Goal: Transaction & Acquisition: Download file/media

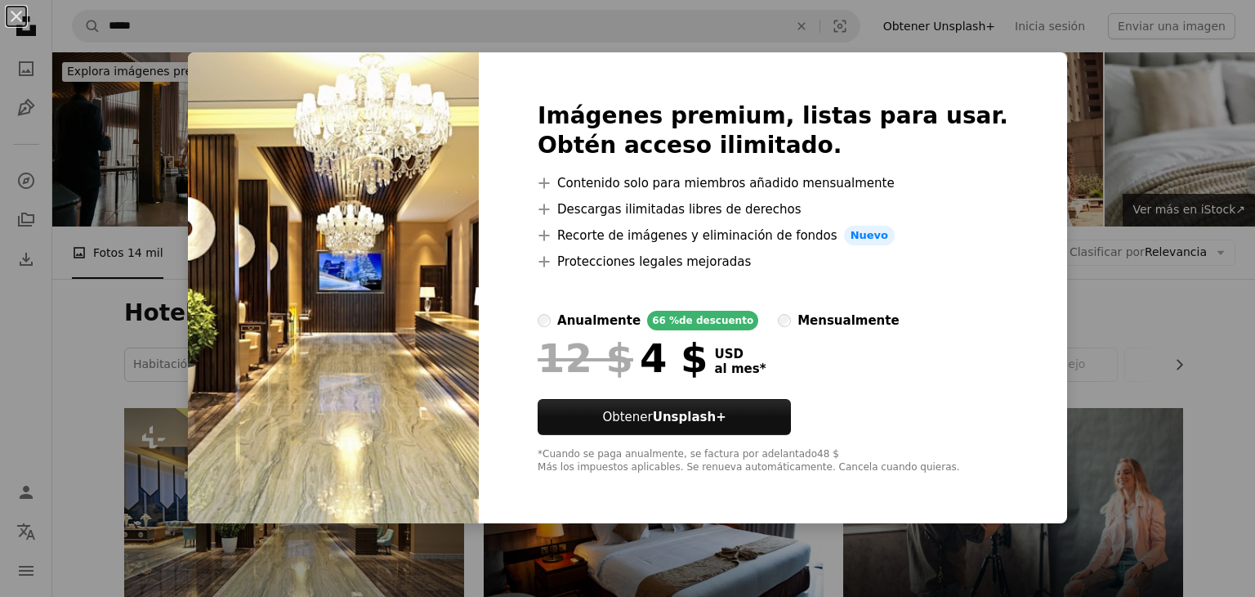
click at [1084, 297] on div "An X shape Imágenes premium, listas para usar. Obtén acceso ilimitado. A plus s…" at bounding box center [627, 298] width 1255 height 597
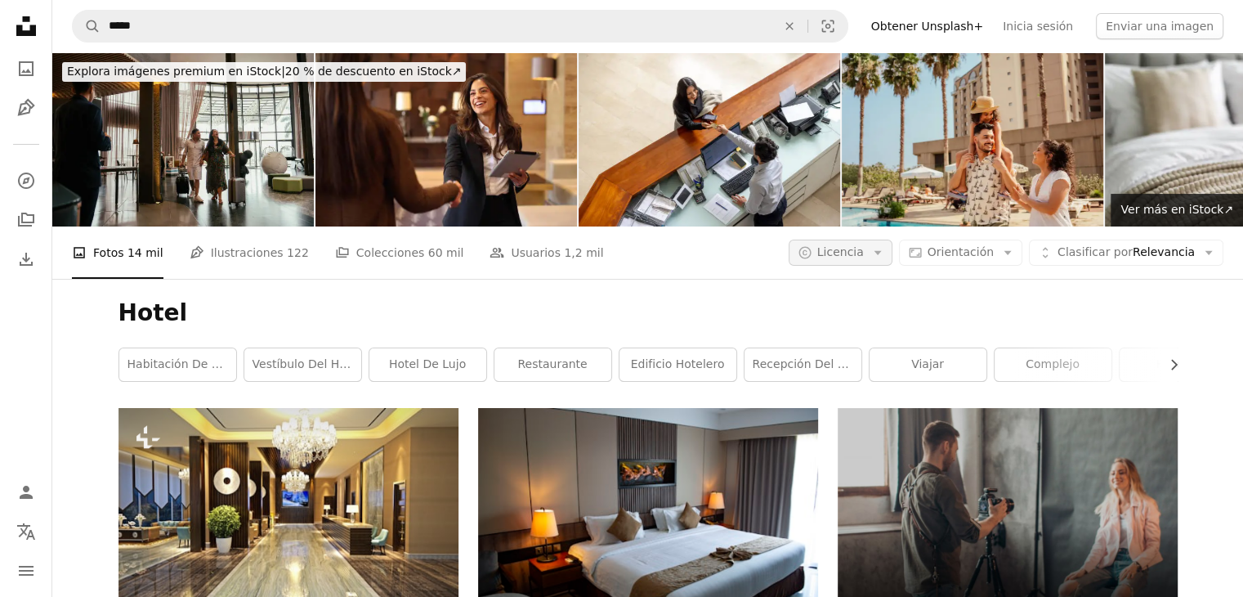
click at [856, 253] on span "Licencia" at bounding box center [840, 251] width 47 height 13
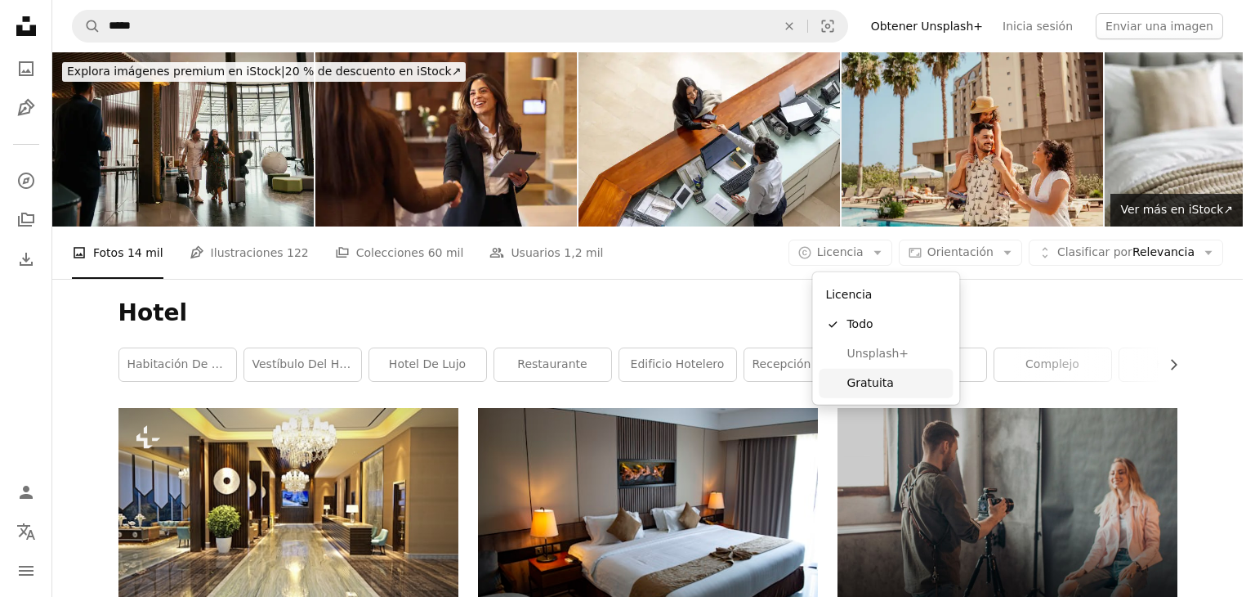
click at [854, 378] on span "Gratuita" at bounding box center [897, 383] width 100 height 16
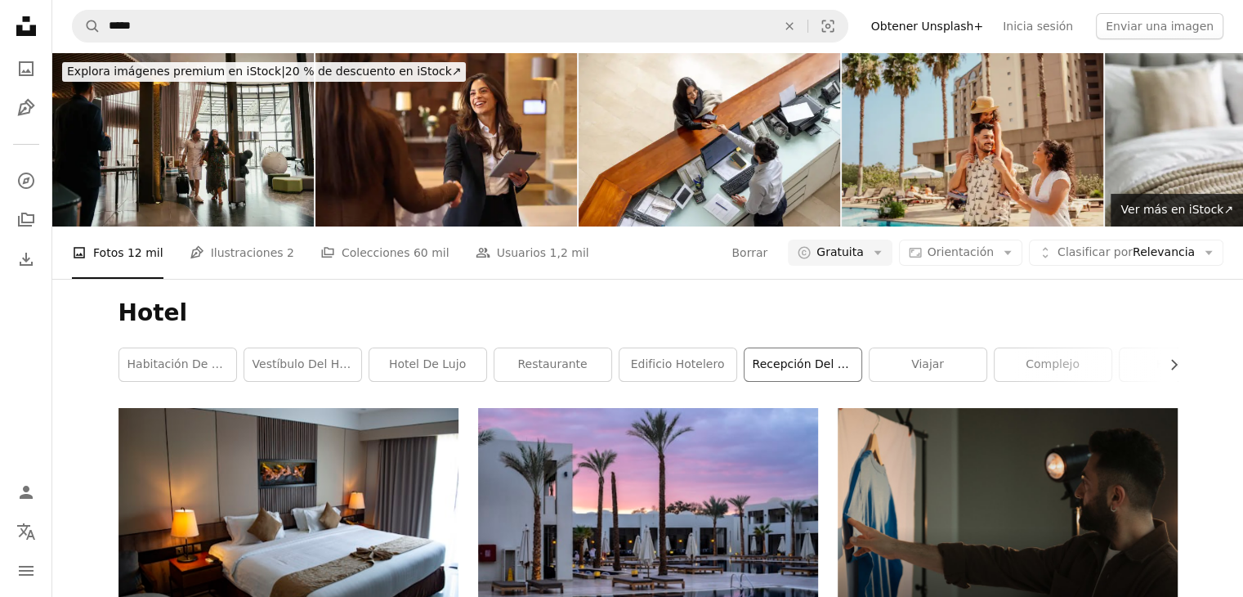
click at [805, 360] on link "Recepción del hotel" at bounding box center [802, 364] width 117 height 33
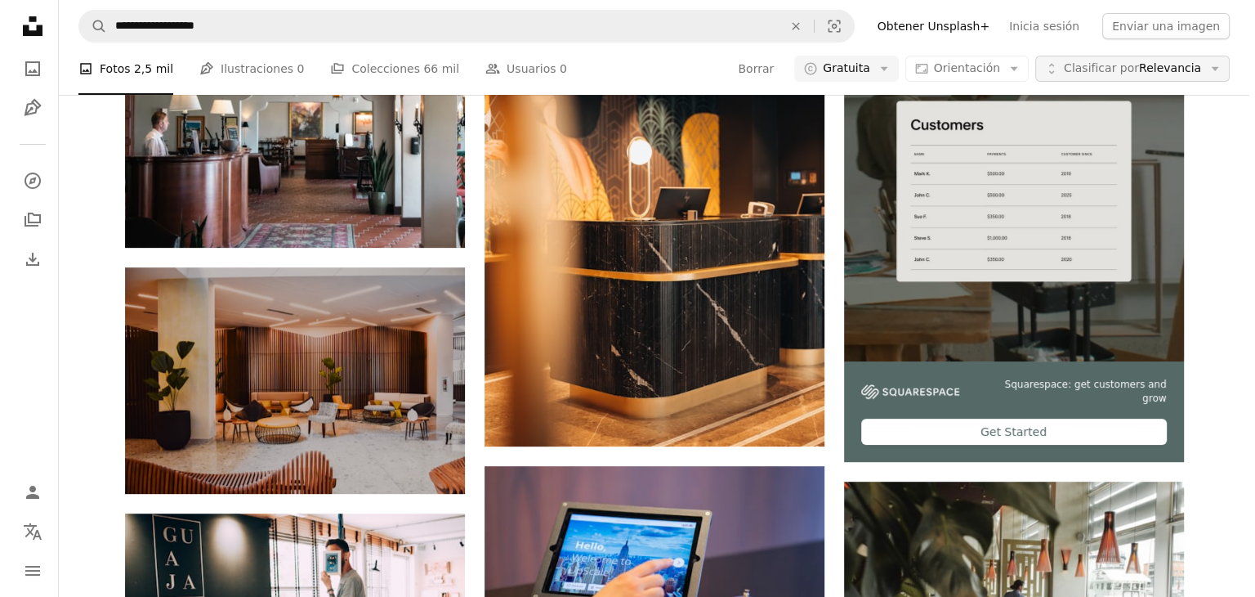
scroll to position [166, 0]
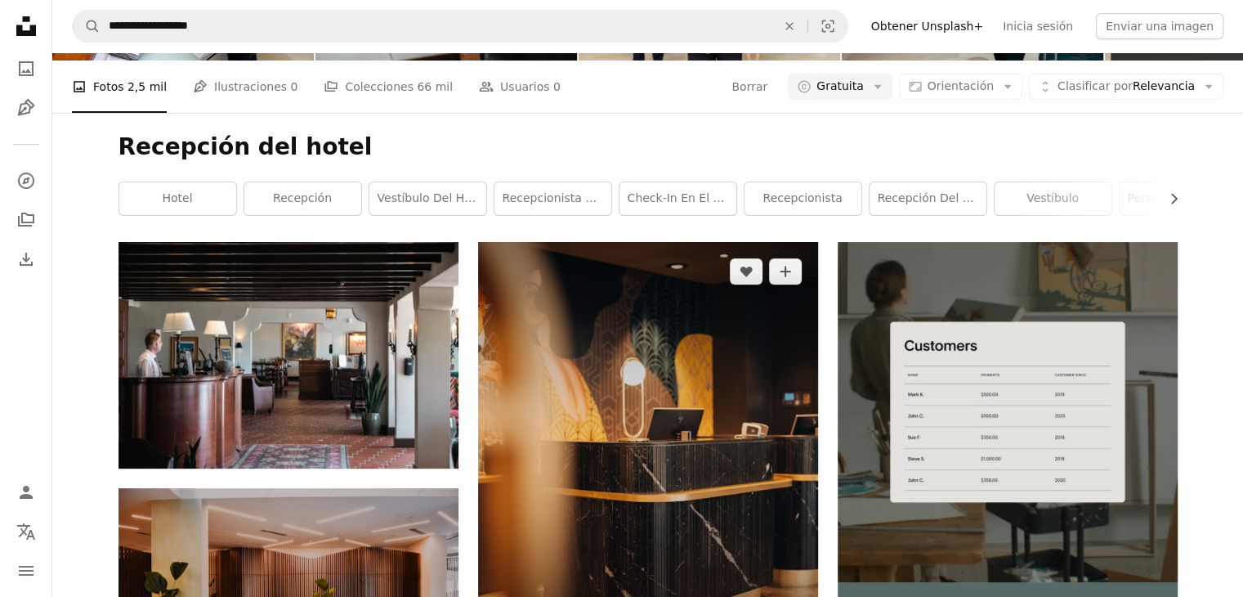
click at [595, 298] on img at bounding box center [648, 454] width 340 height 425
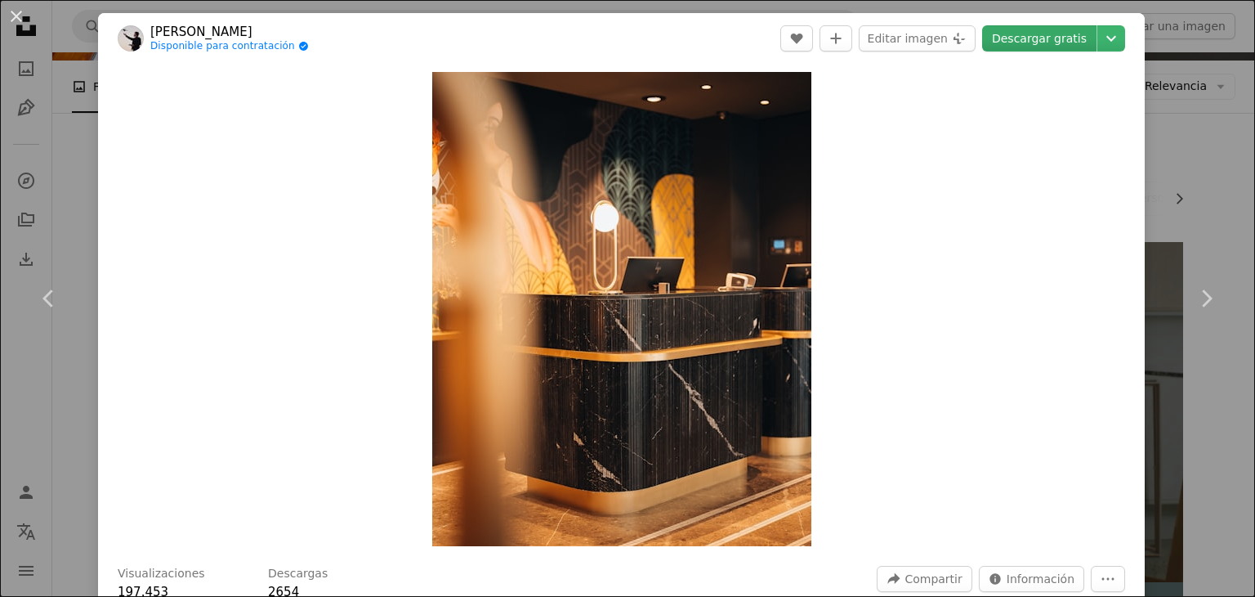
click at [1062, 51] on link "Descargar gratis" at bounding box center [1039, 38] width 114 height 26
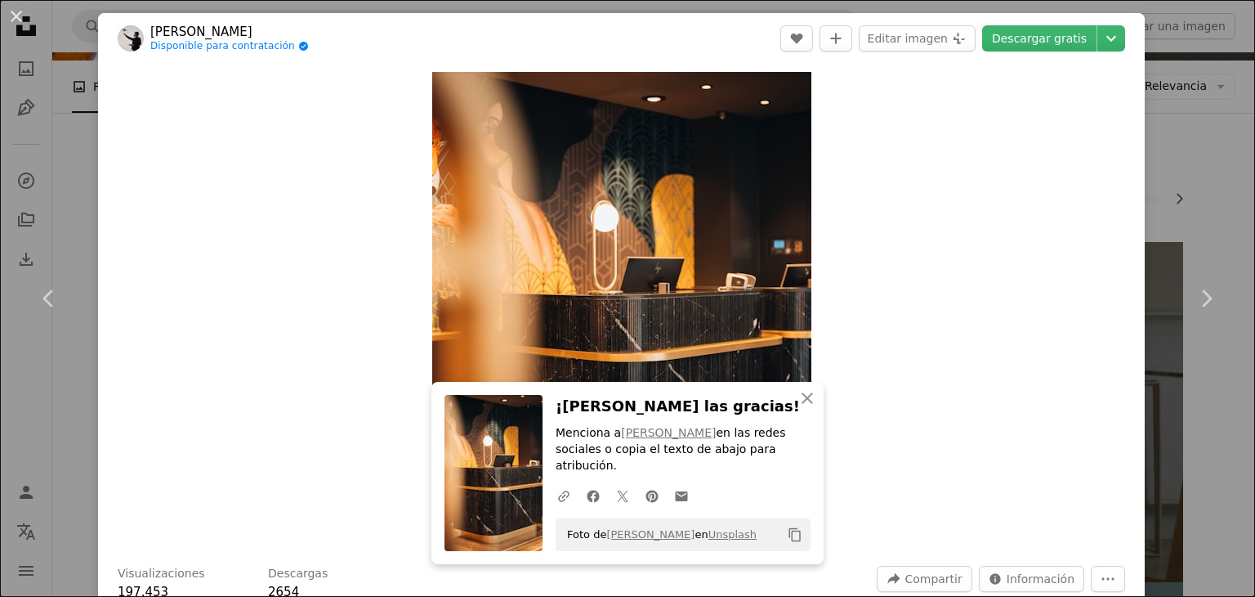
click at [1052, 56] on header "[PERSON_NAME] Disponible para contratación A checkmark inside of a circle A hea…" at bounding box center [621, 38] width 1047 height 51
